Goal: Check status: Check status

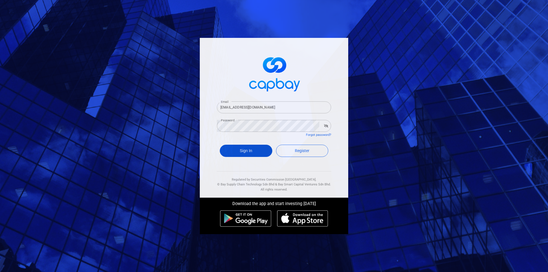
click at [258, 151] on button "Sign In" at bounding box center [246, 151] width 52 height 12
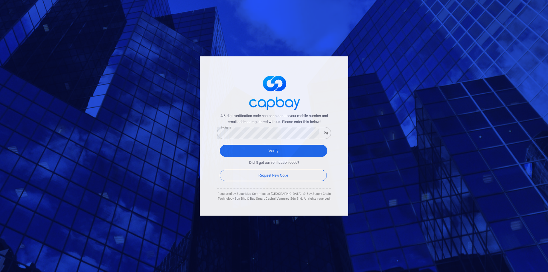
click at [263, 127] on div "6-digits 6-digits" at bounding box center [274, 132] width 114 height 13
click at [220, 145] on button "Verify" at bounding box center [274, 151] width 108 height 12
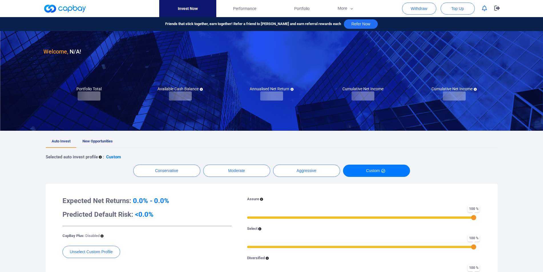
checkbox input "true"
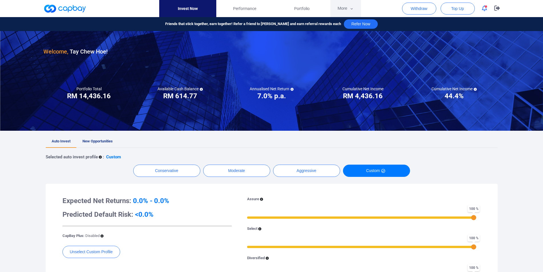
click at [338, 11] on button "More" at bounding box center [345, 8] width 31 height 17
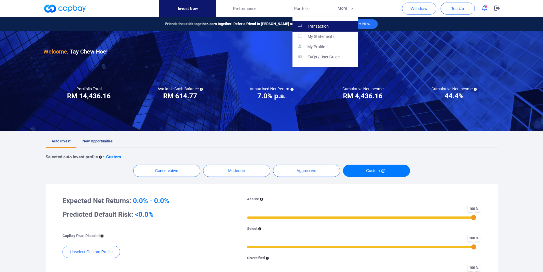
click at [326, 24] on p "Transaction" at bounding box center [318, 26] width 21 height 5
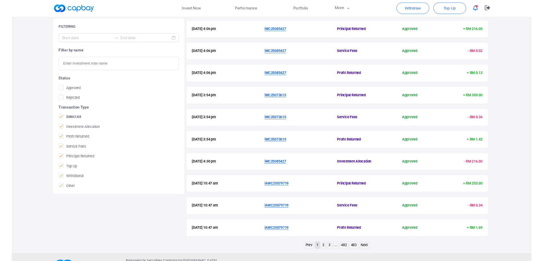
scroll to position [106, 0]
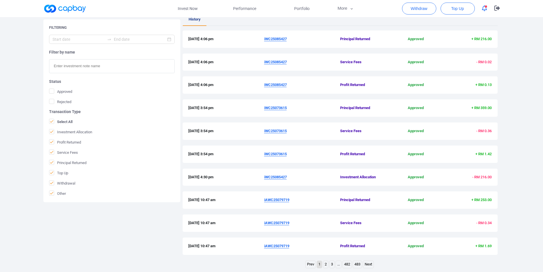
drag, startPoint x: 263, startPoint y: 156, endPoint x: 289, endPoint y: 155, distance: 25.7
click at [289, 155] on div "[DATE] 3:54 pm iWC25073615 Profit Returned Approved + RM 1.42" at bounding box center [340, 155] width 304 height 6
copy div "iWC25073615"
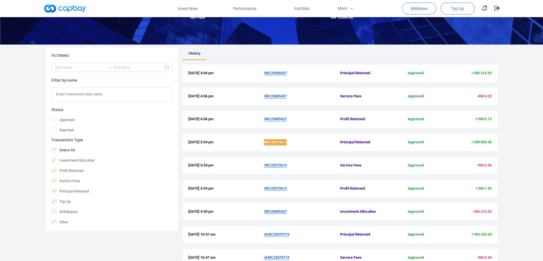
scroll to position [48, 0]
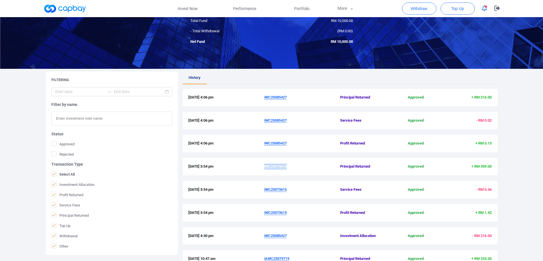
drag, startPoint x: 261, startPoint y: 145, endPoint x: 287, endPoint y: 146, distance: 26.0
click at [287, 146] on div "[DATE] 4:06 pm iWC25085427 Profit Returned Approved + RM 0.13" at bounding box center [340, 143] width 304 height 6
copy div "iWC25085427"
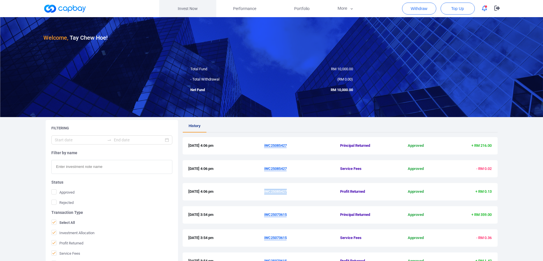
click at [192, 12] on link "Invest Now" at bounding box center [187, 8] width 57 height 17
